Goal: Task Accomplishment & Management: Manage account settings

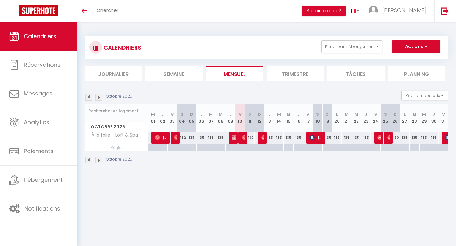
click at [250, 137] on div "190" at bounding box center [250, 138] width 10 height 12
type input "190"
type input "Sam 11 Octobre 2025"
type input "Dim 12 Octobre 2025"
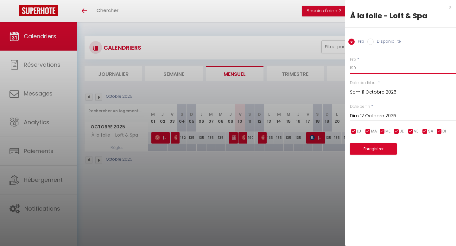
click at [364, 66] on input "190" at bounding box center [403, 67] width 106 height 11
type input "170"
click at [370, 150] on button "Enregistrer" at bounding box center [373, 148] width 47 height 11
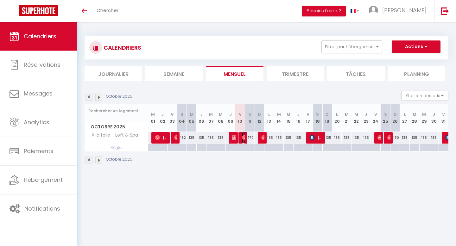
click at [243, 138] on img at bounding box center [244, 137] width 5 height 5
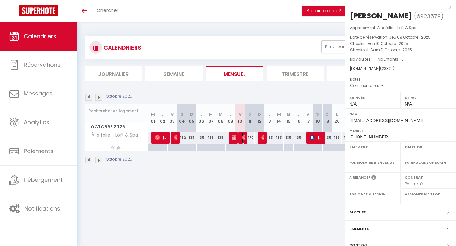
select select "OK"
select select "KO"
select select "0"
select select "1"
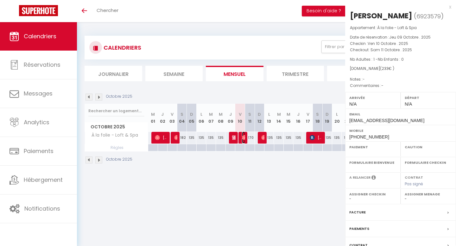
select select
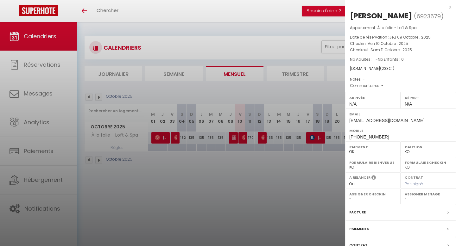
click at [411, 148] on label "Caution" at bounding box center [428, 147] width 47 height 6
click at [411, 145] on label "Caution" at bounding box center [428, 147] width 47 height 6
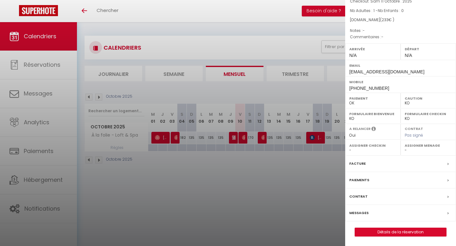
click at [368, 179] on div "Paiements" at bounding box center [400, 180] width 111 height 16
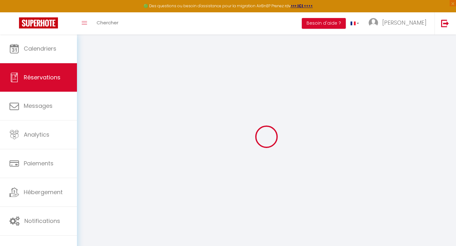
select select "0"
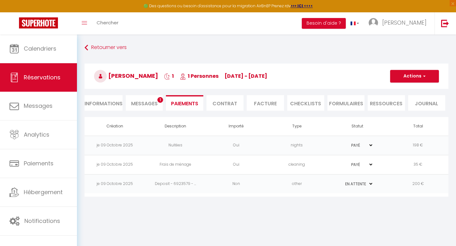
click at [171, 184] on td "Deposit - 6923579 - ..." at bounding box center [175, 183] width 61 height 19
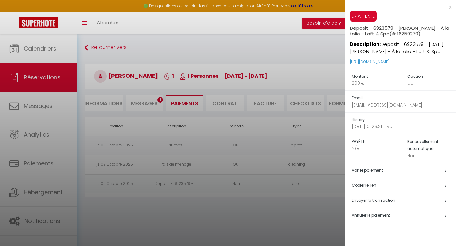
drag, startPoint x: 435, startPoint y: 62, endPoint x: 349, endPoint y: 61, distance: 86.1
click at [349, 61] on div "EN ATTENTE Deposit - 6923579 - [PERSON_NAME] - À la folie - Loft & Spa (# 16259…" at bounding box center [400, 40] width 111 height 58
copy link "[URL][DOMAIN_NAME]"
click at [334, 75] on div at bounding box center [228, 123] width 456 height 246
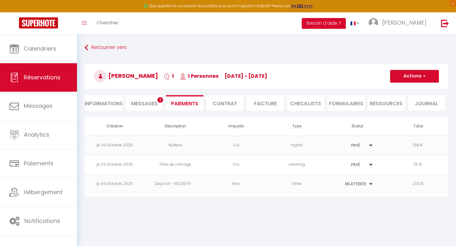
click at [151, 103] on span "Messages" at bounding box center [144, 103] width 27 height 7
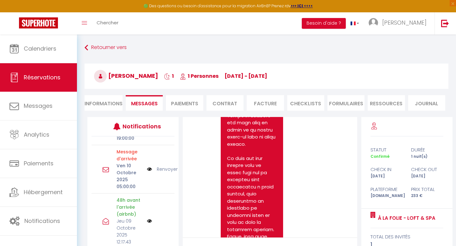
scroll to position [37, 0]
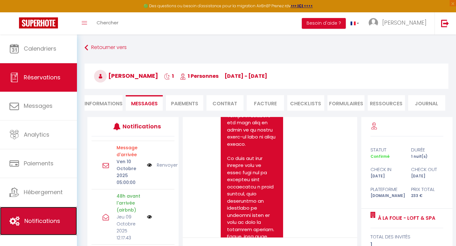
click at [43, 216] on link "Notifications" at bounding box center [38, 221] width 77 height 28
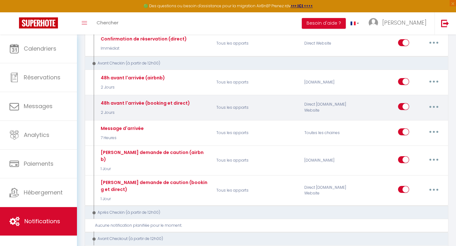
scroll to position [143, 0]
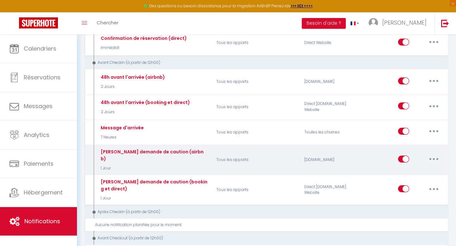
click at [431, 154] on button "button" at bounding box center [434, 159] width 18 height 10
click at [405, 169] on link "Editer" at bounding box center [417, 173] width 47 height 11
type input "[PERSON_NAME] demande de caution (airbnb)"
select select "notification"
select select "1 Jour"
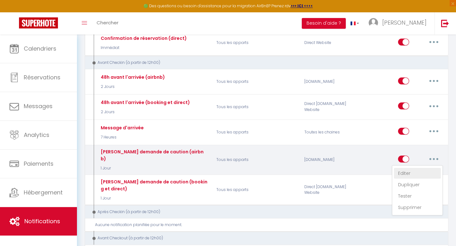
select select "if_deposit_not_paid"
checkbox input "true"
checkbox input "false"
radio input "true"
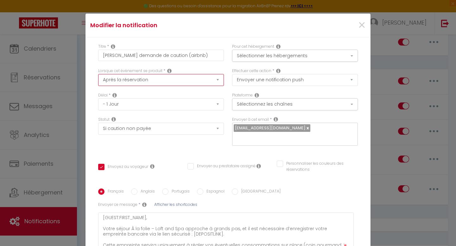
click at [218, 79] on select "Après la réservation Avant Checkin (à partir de 12h00) Après Checkin (à partir …" at bounding box center [161, 80] width 126 height 12
click at [98, 74] on select "Après la réservation Avant Checkin (à partir de 12h00) Après Checkin (à partir …" at bounding box center [161, 80] width 126 height 12
click at [218, 79] on select "Après la réservation Avant Checkin (à partir de 12h00) Après Checkin (à partir …" at bounding box center [161, 80] width 126 height 12
click at [98, 74] on select "Après la réservation Avant Checkin (à partir de 12h00) Après Checkin (à partir …" at bounding box center [161, 80] width 126 height 12
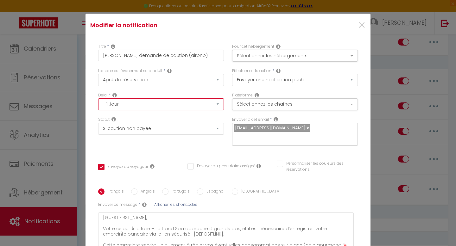
click at [205, 104] on select "Immédiat - 10 Minutes - 1 Heure - 2 Heures - 3 Heures - 4 Heures - 5 Heures - 6…" at bounding box center [161, 104] width 126 height 12
click at [247, 105] on button "Sélectionnez les chaînes" at bounding box center [295, 104] width 126 height 12
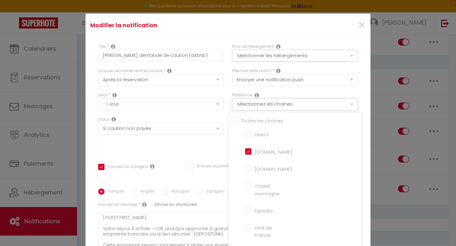
click at [247, 105] on button "Sélectionnez les chaînes" at bounding box center [295, 104] width 126 height 12
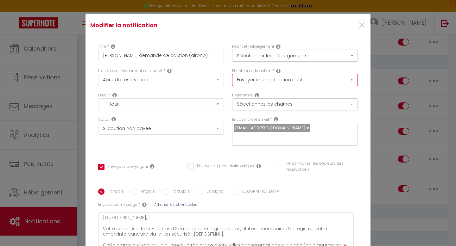
click at [250, 78] on select "Envoyer un email Envoyer un SMS Envoyer une notification push" at bounding box center [295, 80] width 126 height 12
click at [232, 74] on select "Envoyer un email Envoyer un SMS Envoyer une notification push" at bounding box center [295, 80] width 126 height 12
click at [253, 56] on button "Sélectionner les hébergements" at bounding box center [295, 56] width 126 height 12
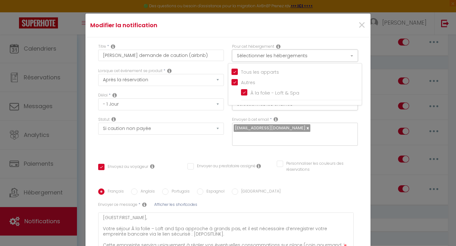
click at [253, 56] on button "Sélectionner les hébergements" at bounding box center [295, 56] width 126 height 12
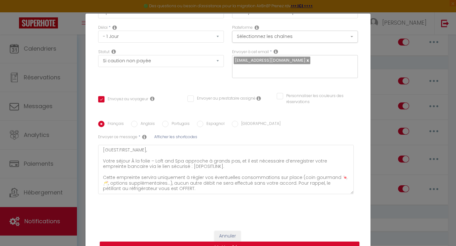
scroll to position [27, 0]
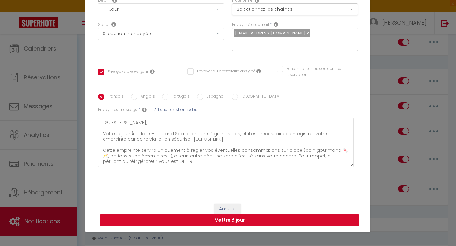
click at [262, 220] on button "Mettre à jour" at bounding box center [230, 221] width 260 height 12
checkbox input "true"
checkbox input "false"
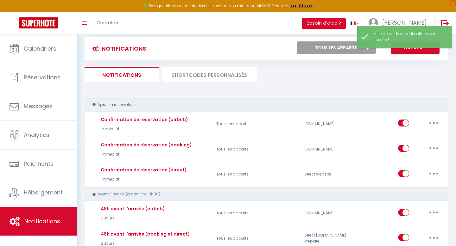
scroll to position [0, 0]
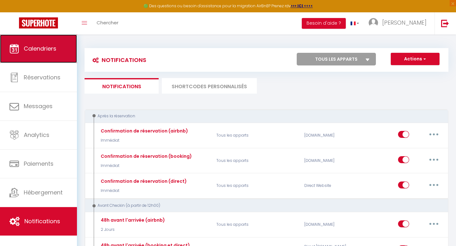
click at [52, 43] on link "Calendriers" at bounding box center [38, 49] width 77 height 28
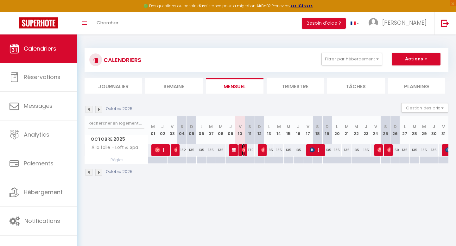
click at [243, 150] on img at bounding box center [244, 150] width 5 height 5
select select "OK"
select select "KO"
select select "0"
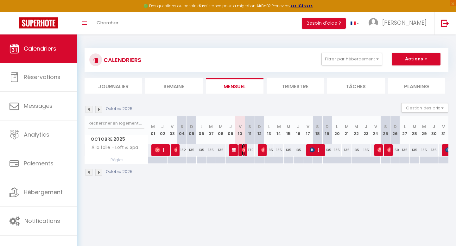
select select "1"
select select
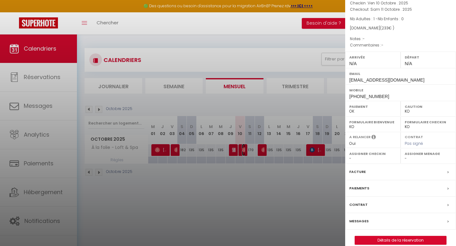
scroll to position [49, 0]
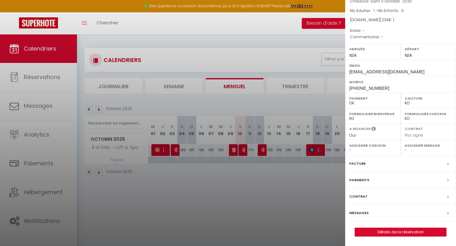
click at [408, 104] on select "OK KO" at bounding box center [428, 103] width 47 height 6
click at [405, 100] on select "OK KO" at bounding box center [428, 103] width 47 height 6
click at [361, 179] on label "Paiements" at bounding box center [359, 180] width 20 height 7
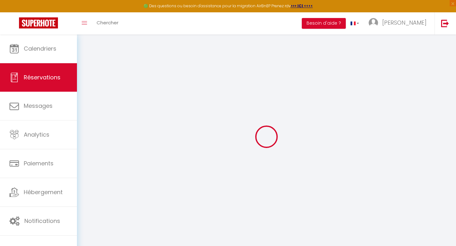
select select
checkbox input "false"
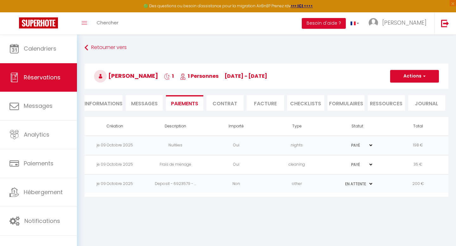
click at [154, 102] on span "Messages" at bounding box center [144, 103] width 27 height 7
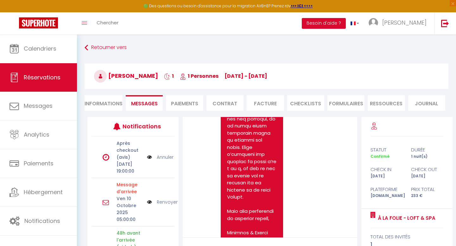
scroll to position [69, 0]
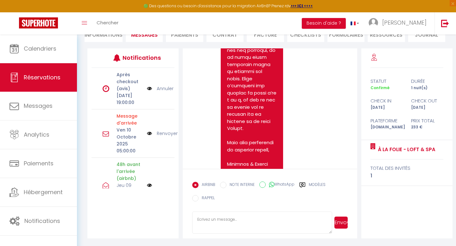
click at [254, 218] on textarea at bounding box center [262, 223] width 140 height 22
click at [213, 224] on textarea at bounding box center [262, 223] width 140 height 22
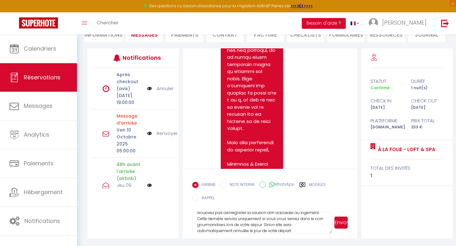
scroll to position [19, 0]
paste textarea "[URL][DOMAIN_NAME]"
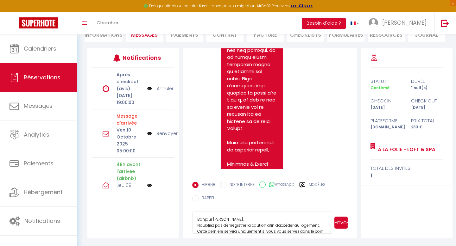
click at [221, 221] on textarea "Bonjour [PERSON_NAME], N'oubliez pas d'enregistrer la caution afin d'accéder au…" at bounding box center [262, 223] width 140 height 22
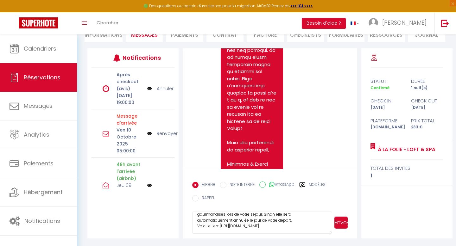
scroll to position [24, 0]
click at [258, 219] on textarea "Bonjour [PERSON_NAME], N'oubliez pas d'enregistrer la caution afin d'accéder au…" at bounding box center [262, 223] width 140 height 22
type textarea "Bonjour [PERSON_NAME], N'oubliez pas d'enregistrer la caution afin d'accéder au…"
click at [339, 223] on button "Envoyer" at bounding box center [340, 223] width 13 height 12
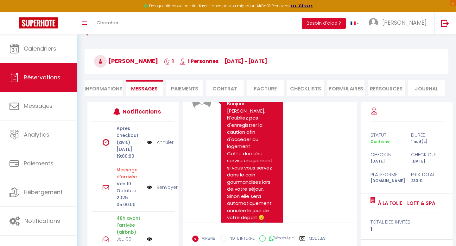
scroll to position [0, 0]
